Goal: Navigation & Orientation: Understand site structure

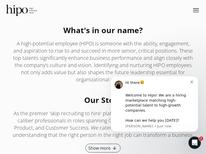
scroll to position [812, 0]
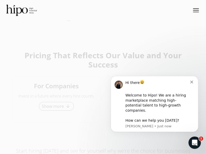
scroll to position [1970, 0]
